Goal: Transaction & Acquisition: Purchase product/service

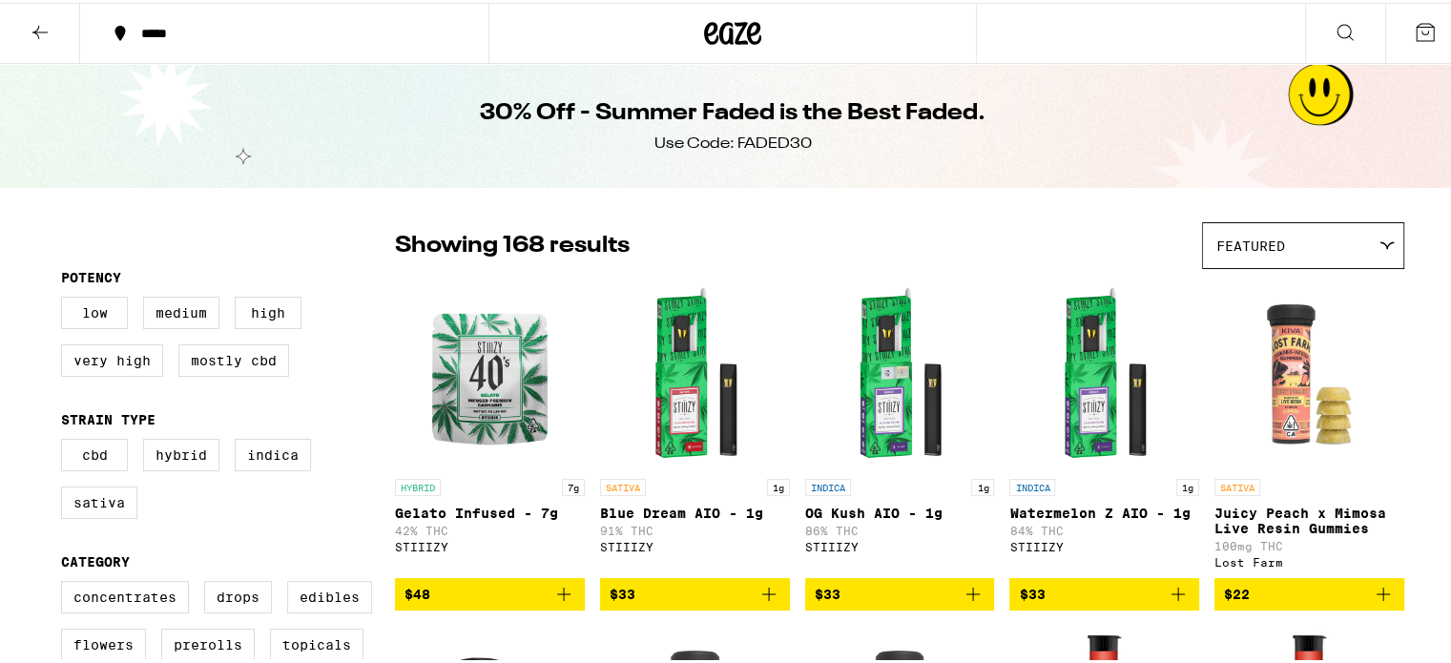
scroll to position [2290, 0]
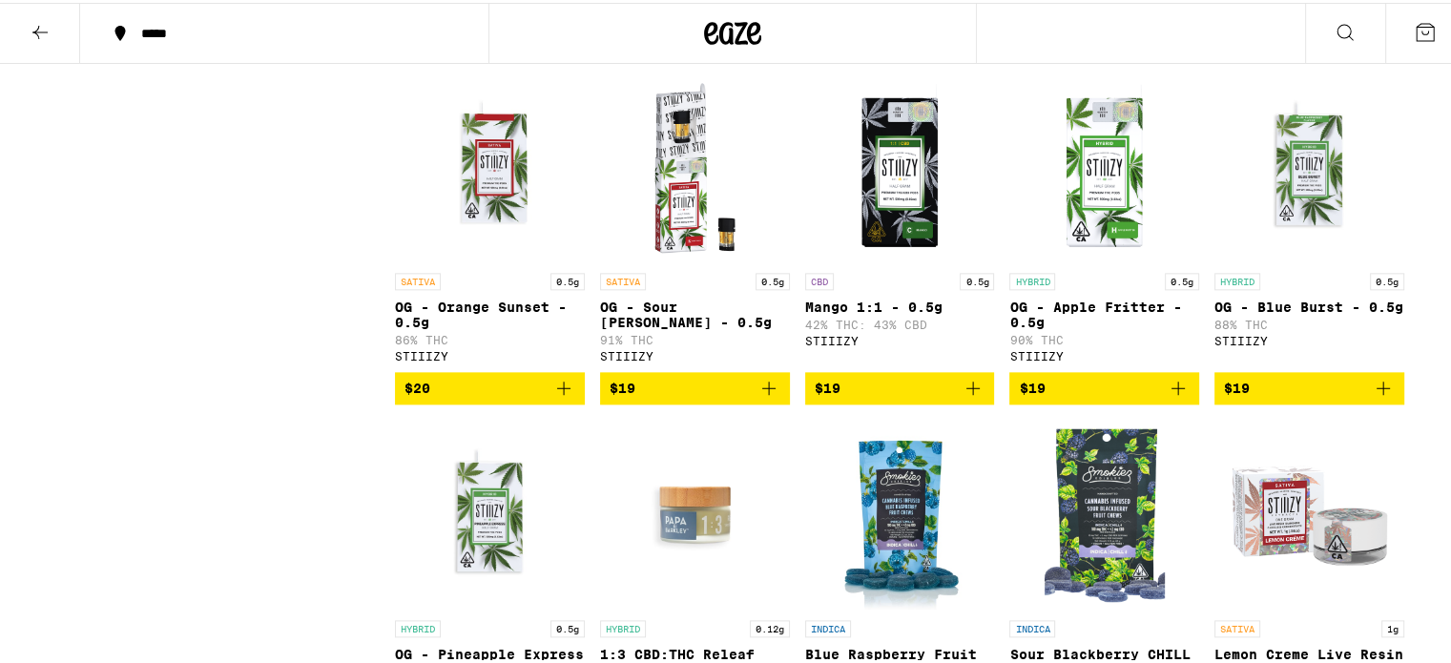
click at [31, 22] on icon at bounding box center [40, 29] width 23 height 23
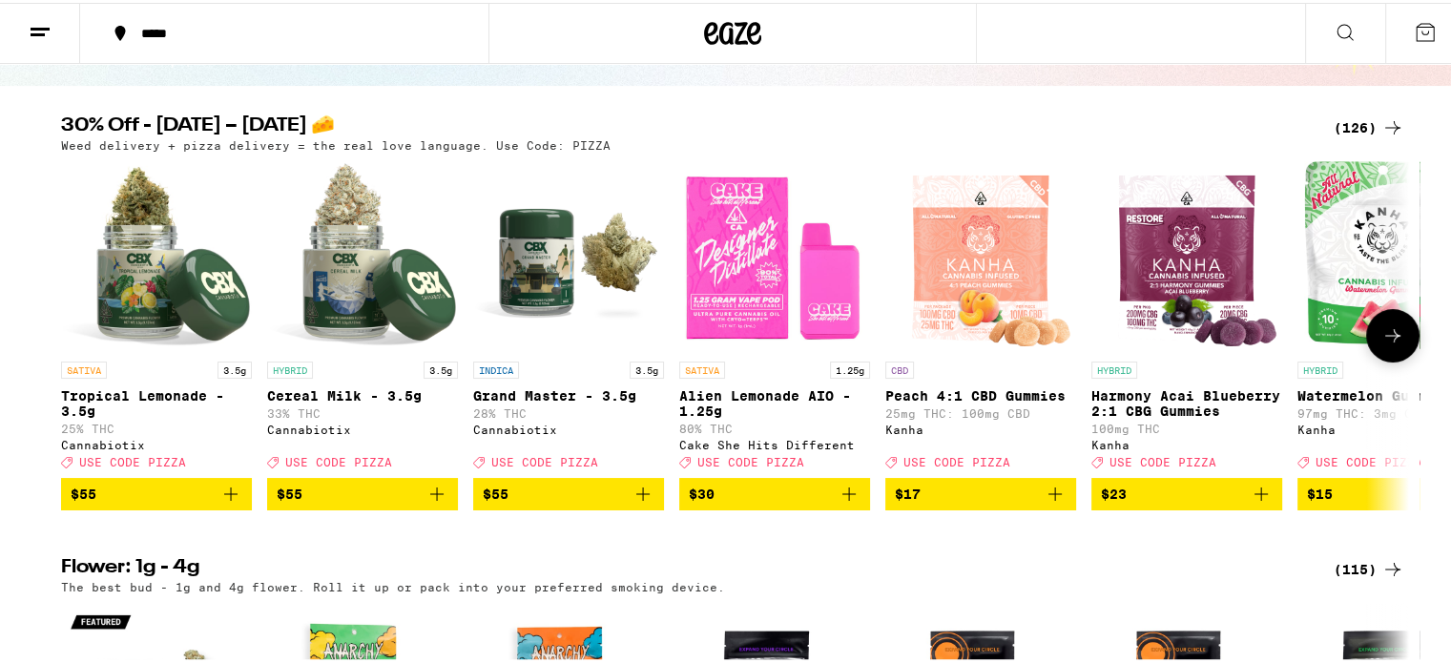
scroll to position [191, 0]
